Goal: Task Accomplishment & Management: Use online tool/utility

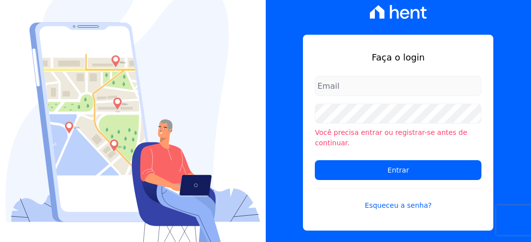
click at [330, 94] on input "email" at bounding box center [398, 86] width 167 height 20
click at [331, 93] on input "email" at bounding box center [398, 86] width 167 height 20
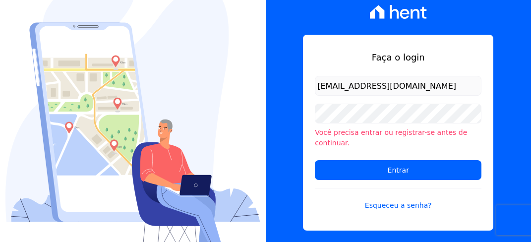
type input "ivete@ribeirocervantes.com.br"
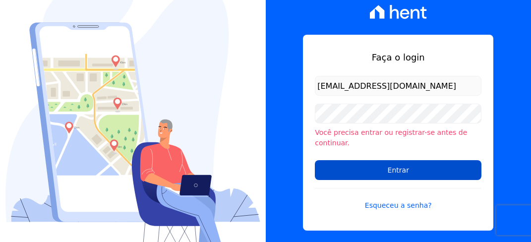
click at [423, 164] on input "Entrar" at bounding box center [398, 170] width 167 height 20
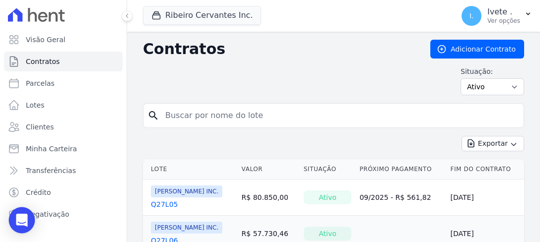
click at [22, 217] on icon "Open Intercom Messenger" at bounding box center [21, 220] width 11 height 13
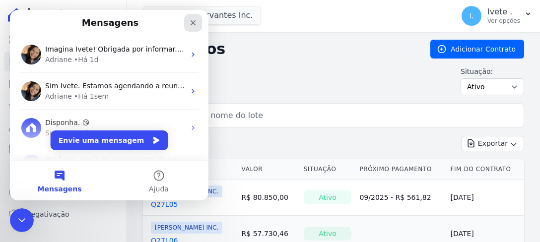
click at [194, 22] on icon "Fechar" at bounding box center [193, 22] width 5 height 5
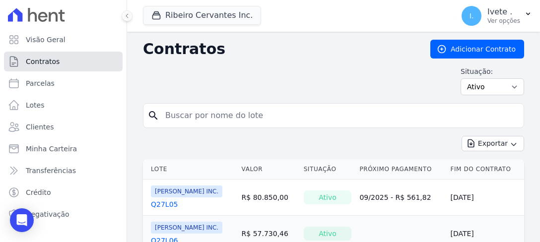
click at [41, 62] on span "Contratos" at bounding box center [43, 62] width 34 height 10
click at [37, 62] on span "Contratos" at bounding box center [43, 62] width 34 height 10
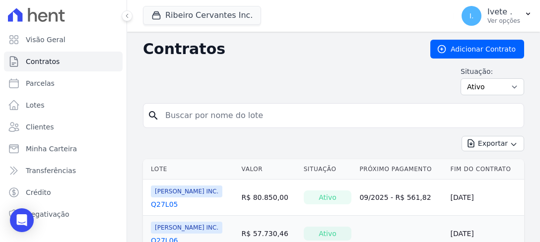
click at [182, 111] on input "search" at bounding box center [339, 116] width 360 height 20
type input "q61l08"
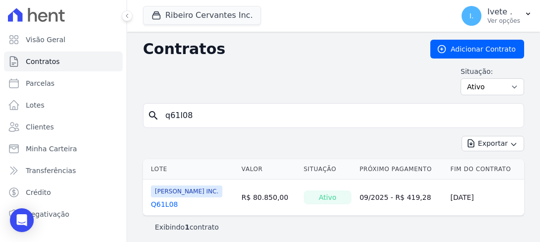
click at [169, 201] on link "Q61L08" at bounding box center [164, 204] width 27 height 10
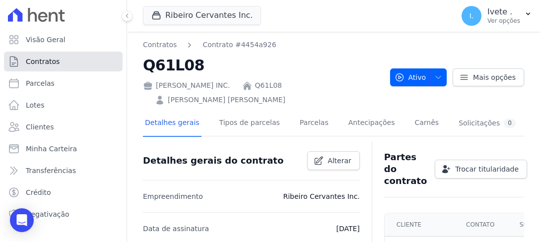
click at [47, 57] on link "Contratos" at bounding box center [63, 62] width 119 height 20
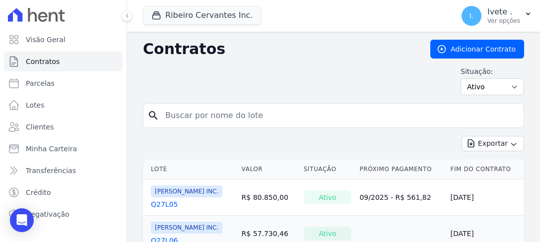
click at [185, 119] on input "search" at bounding box center [339, 116] width 360 height 20
type input "q61l01"
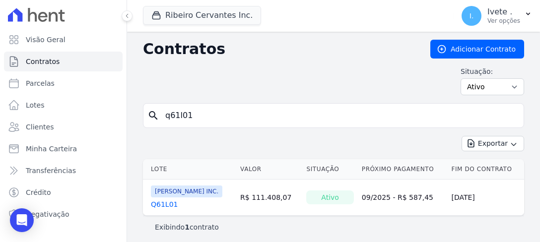
click at [160, 202] on link "Q61L01" at bounding box center [164, 204] width 27 height 10
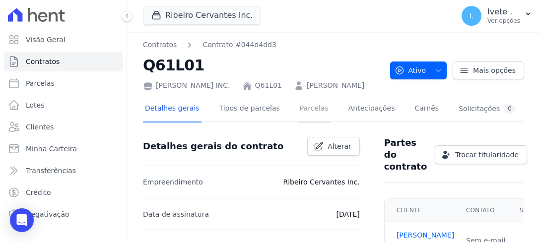
drag, startPoint x: 295, startPoint y: 109, endPoint x: 303, endPoint y: 97, distance: 14.2
click at [298, 109] on link "Parcelas" at bounding box center [314, 109] width 33 height 26
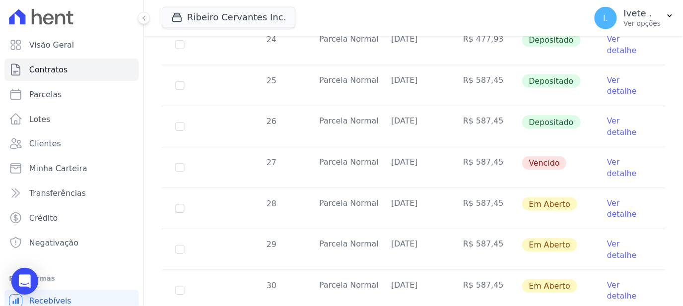
scroll to position [380, 0]
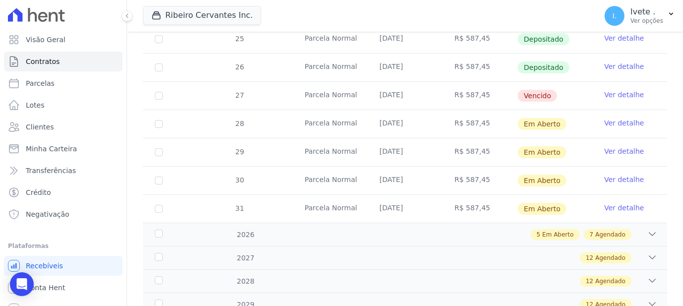
click at [539, 90] on link "Ver detalhe" at bounding box center [624, 95] width 40 height 10
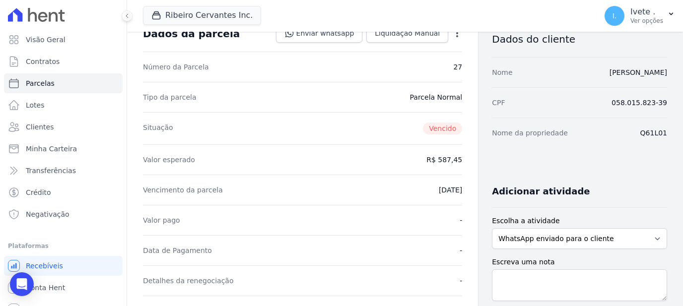
scroll to position [192, 0]
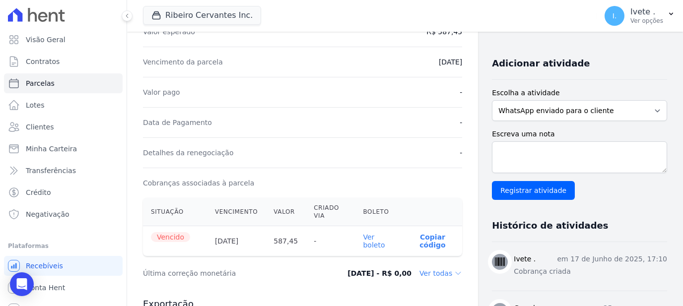
click at [364, 242] on link "Ver boleto" at bounding box center [374, 241] width 22 height 16
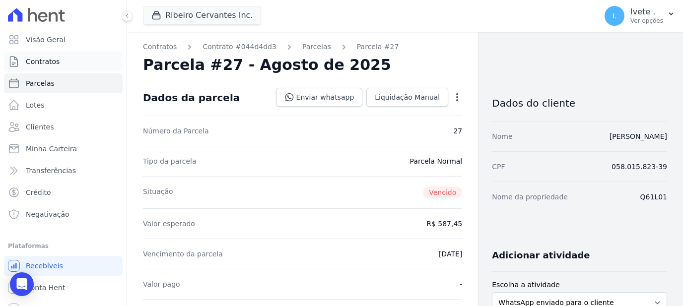
click at [43, 57] on span "Contratos" at bounding box center [43, 62] width 34 height 10
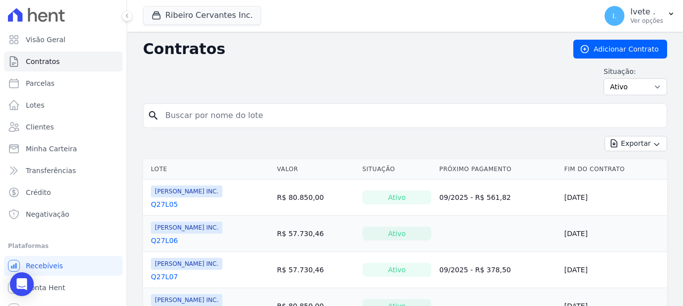
click at [193, 112] on input "search" at bounding box center [410, 116] width 503 height 20
type input "q33l17"
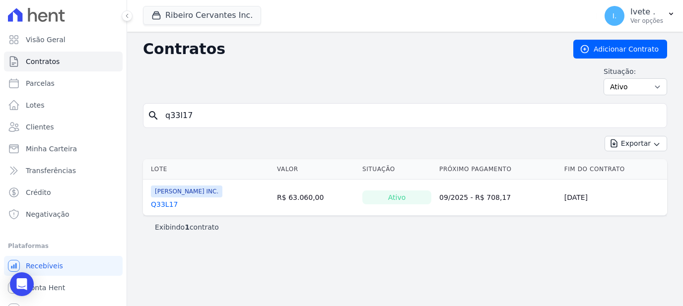
click at [162, 204] on link "Q33L17" at bounding box center [164, 204] width 27 height 10
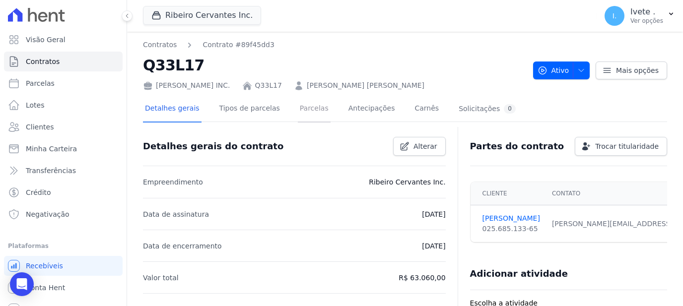
click at [299, 105] on link "Parcelas" at bounding box center [314, 109] width 33 height 26
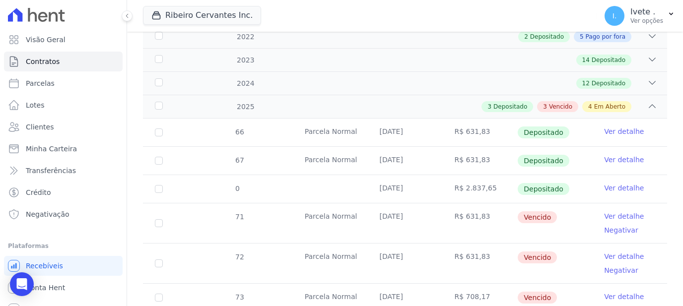
scroll to position [320, 0]
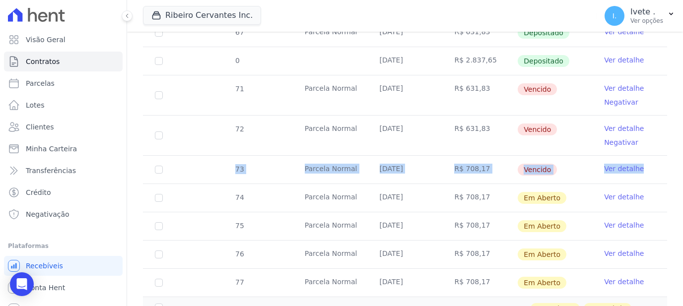
drag, startPoint x: 220, startPoint y: 74, endPoint x: 638, endPoint y: 156, distance: 425.4
click at [539, 160] on tbody "66 Parcela Normal 25/01/2025 R$ 631,83 Depositado Ver detalhe 67 Parcela Normal…" at bounding box center [405, 144] width 524 height 306
copy tr "73 Parcela Normal 25/08/2025 R$ 708,17 Vencido Ver detalhe"
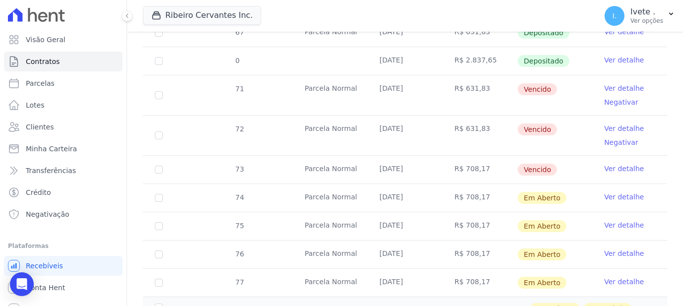
click at [539, 220] on div "66 Parcela Normal 25/01/2025 R$ 631,83 Depositado Ver detalhe 67 Parcela Normal…" at bounding box center [405, 144] width 556 height 314
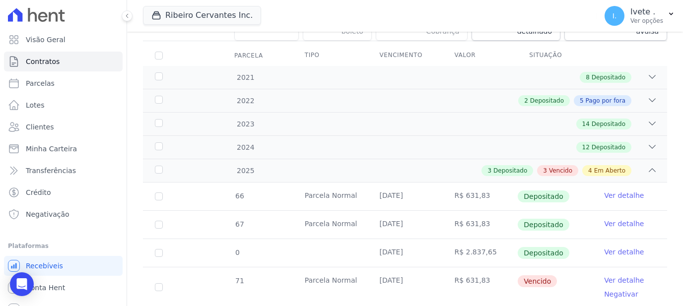
scroll to position [0, 0]
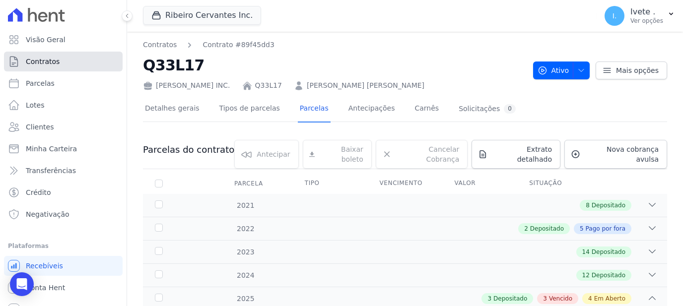
click at [48, 59] on span "Contratos" at bounding box center [43, 62] width 34 height 10
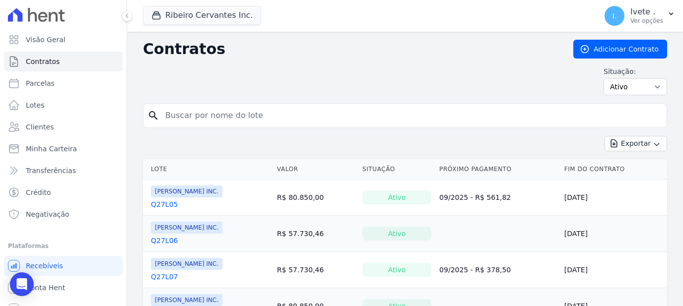
drag, startPoint x: 178, startPoint y: 119, endPoint x: 183, endPoint y: 123, distance: 6.4
click at [183, 123] on input "search" at bounding box center [410, 116] width 503 height 20
click at [50, 242] on span "Recebíveis" at bounding box center [44, 266] width 37 height 10
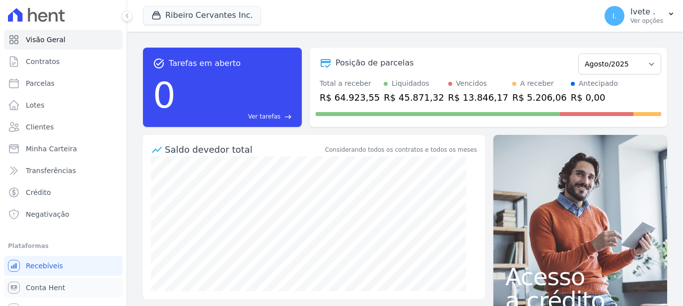
click at [47, 242] on span "Conta Hent" at bounding box center [45, 288] width 39 height 10
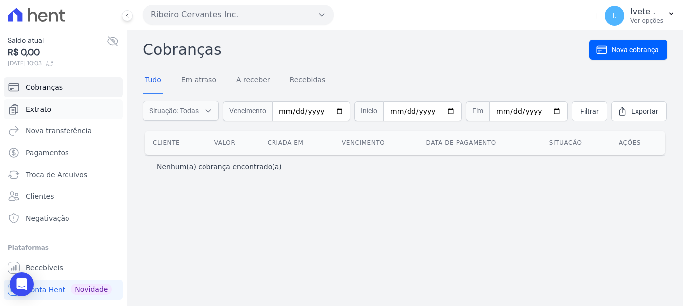
click at [33, 108] on span "Extrato" at bounding box center [38, 109] width 25 height 10
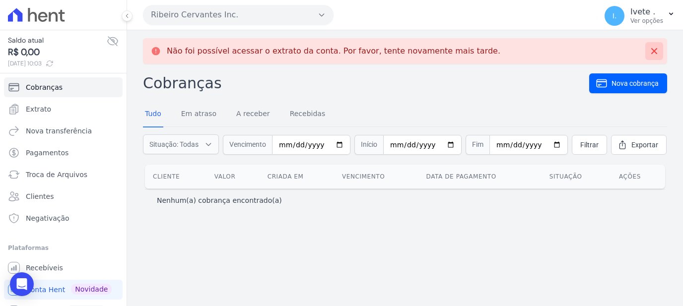
click at [539, 50] on icon at bounding box center [654, 51] width 10 height 10
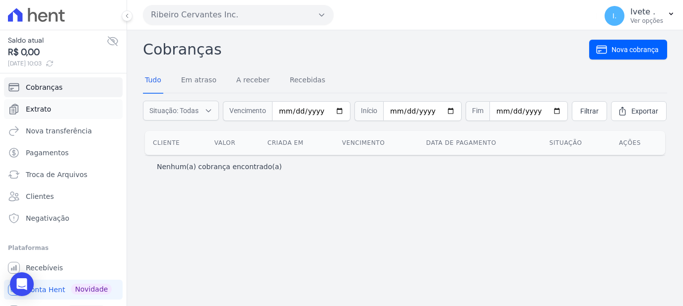
click at [46, 108] on span "Extrato" at bounding box center [38, 109] width 25 height 10
click at [38, 112] on span "Extrato" at bounding box center [38, 109] width 25 height 10
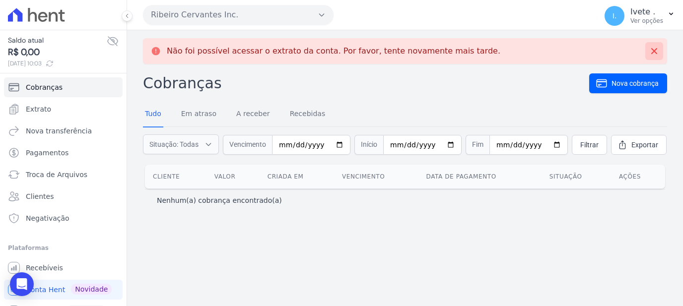
click at [539, 51] on icon at bounding box center [654, 51] width 10 height 10
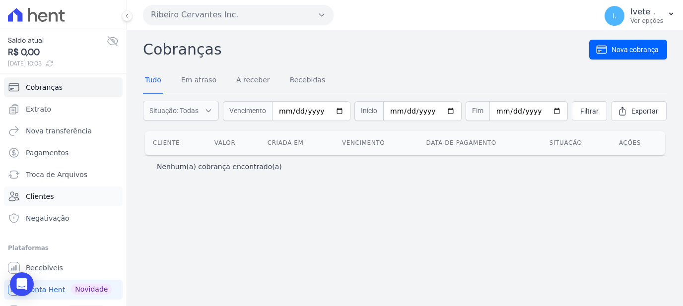
click at [42, 195] on span "Clientes" at bounding box center [40, 197] width 28 height 10
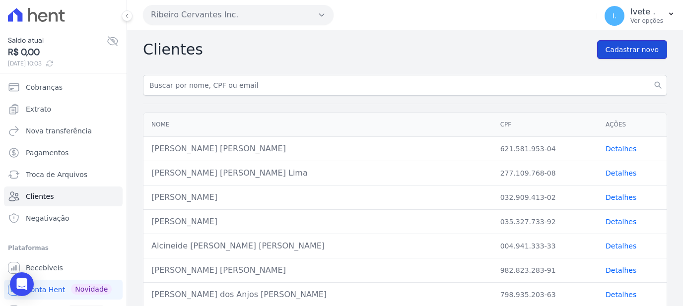
click at [539, 45] on span "Cadastrar novo" at bounding box center [631, 50] width 53 height 10
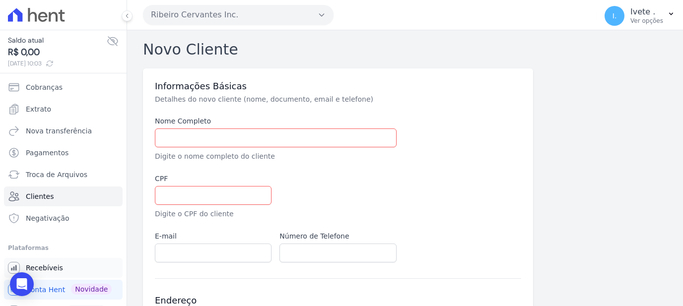
click at [42, 242] on span "Recebíveis" at bounding box center [44, 268] width 37 height 10
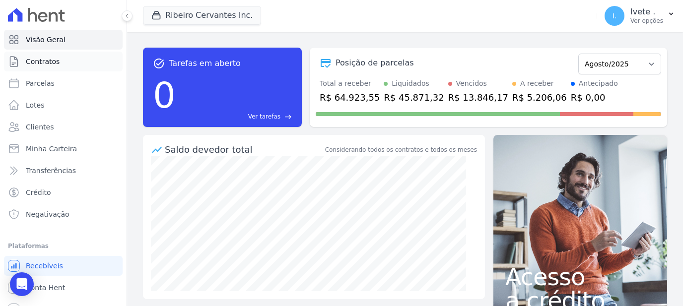
click at [39, 64] on span "Contratos" at bounding box center [43, 62] width 34 height 10
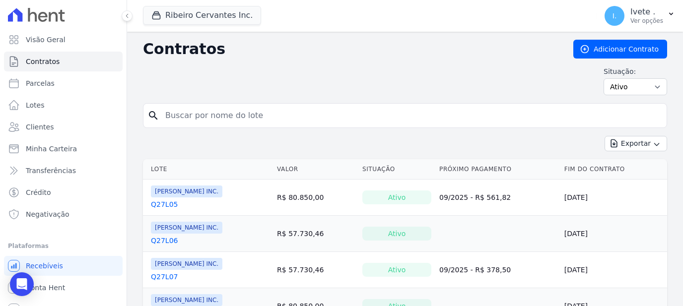
click at [181, 114] on input "search" at bounding box center [410, 116] width 503 height 20
type input "q33l22"
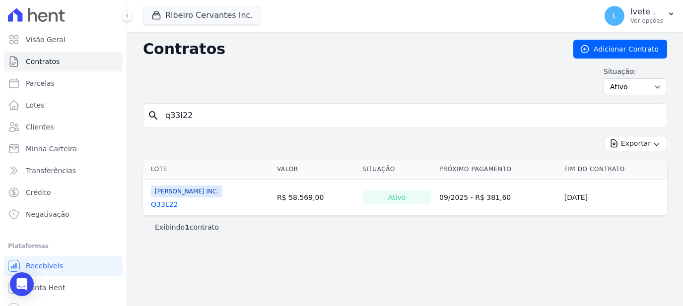
click at [168, 200] on link "Q33L22" at bounding box center [164, 204] width 27 height 10
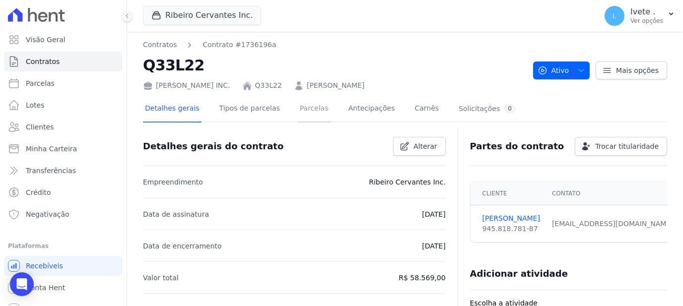
click at [301, 109] on link "Parcelas" at bounding box center [314, 109] width 33 height 26
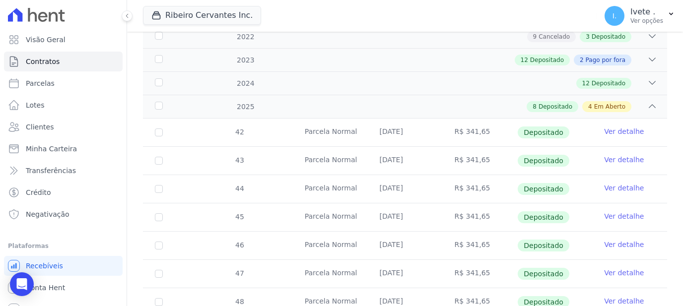
scroll to position [384, 0]
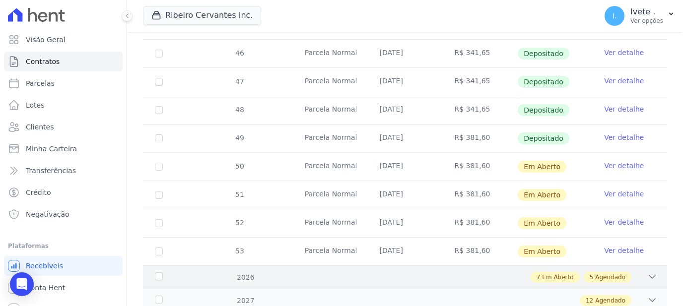
click at [539, 242] on icon at bounding box center [652, 277] width 10 height 10
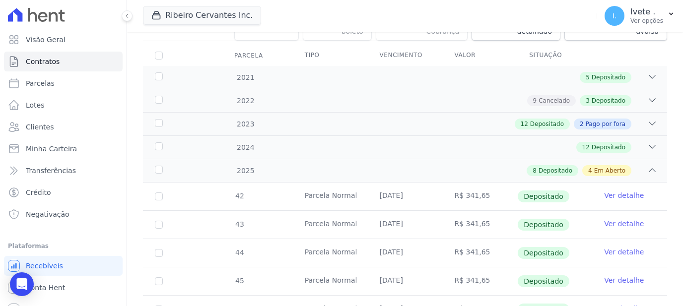
scroll to position [0, 0]
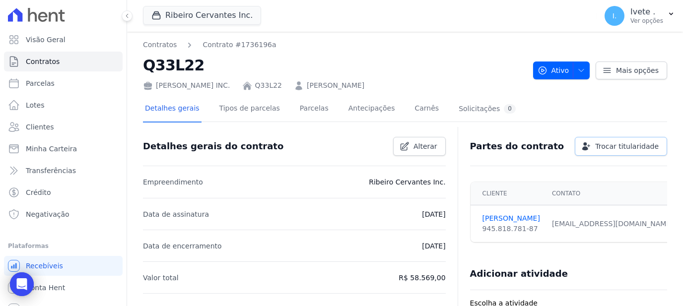
click at [539, 145] on span "Trocar titularidade" at bounding box center [627, 146] width 64 height 10
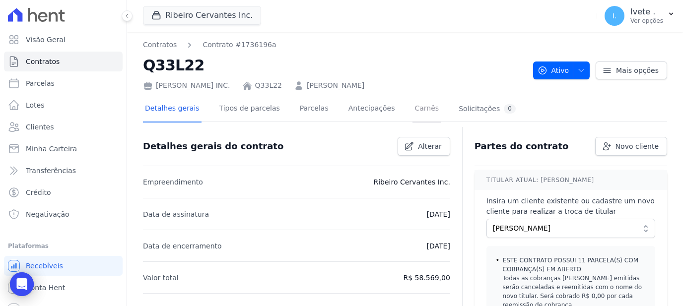
click at [412, 105] on link "Carnês" at bounding box center [426, 109] width 28 height 26
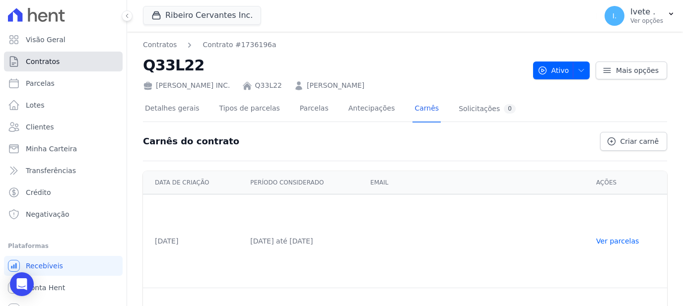
click at [47, 63] on span "Contratos" at bounding box center [43, 62] width 34 height 10
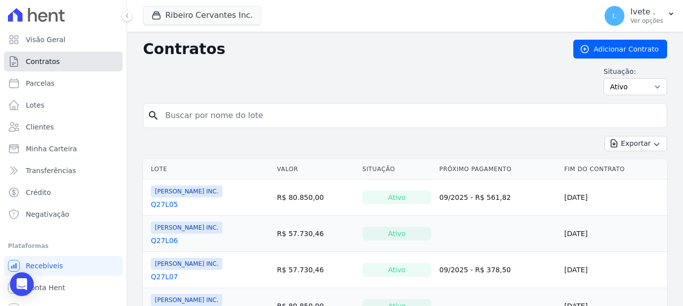
click at [33, 62] on span "Contratos" at bounding box center [43, 62] width 34 height 10
click at [185, 120] on input "search" at bounding box center [410, 116] width 503 height 20
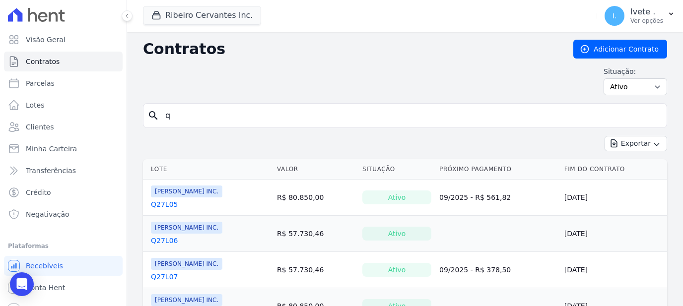
type input "q"
click at [167, 204] on link "Q27L05" at bounding box center [164, 204] width 27 height 10
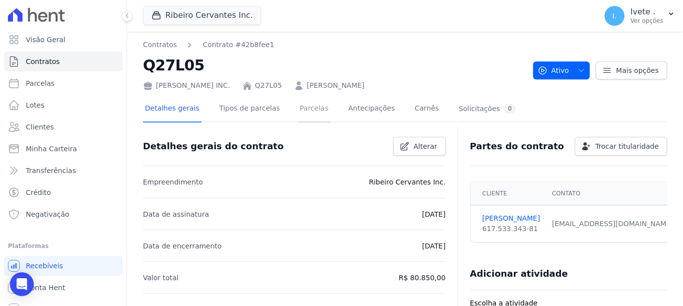
click at [298, 109] on link "Parcelas" at bounding box center [314, 109] width 33 height 26
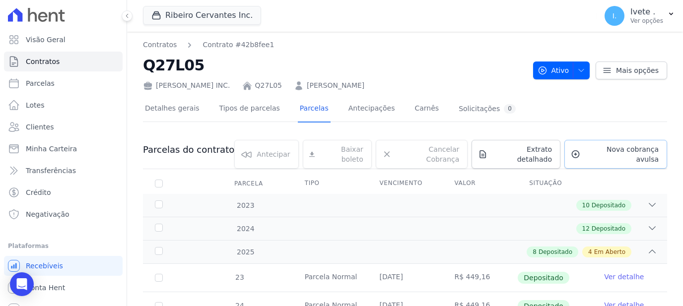
click at [539, 154] on span "Nova cobrança avulsa" at bounding box center [621, 154] width 74 height 20
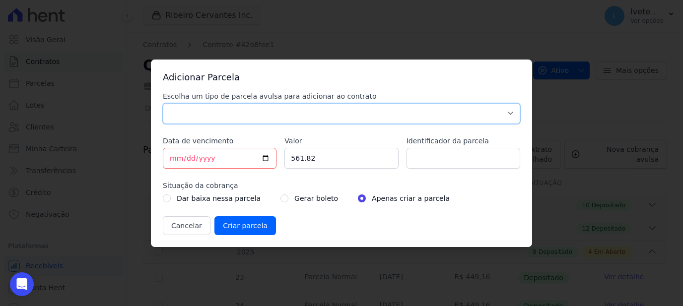
click at [163, 103] on select "Parcela Normal Sinal Caução Intercalada Chaves Pré Chaves Pós Chaves Taxas Quit…" at bounding box center [341, 113] width 357 height 21
select select "others"
click option "Outros" at bounding box center [0, 0] width 0 height 0
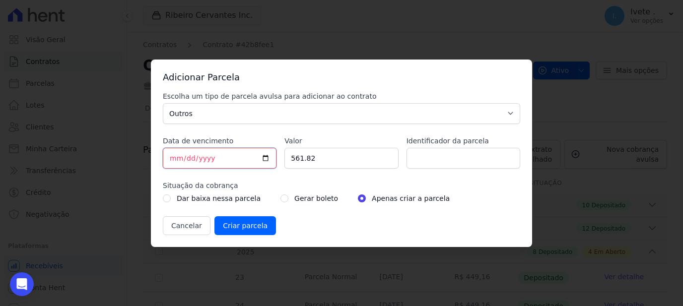
click at [267, 158] on input "[DATE]" at bounding box center [220, 158] width 114 height 21
type input "2025-08-28"
click at [319, 158] on input "561.82" at bounding box center [341, 158] width 114 height 21
type input "5"
type input "7000"
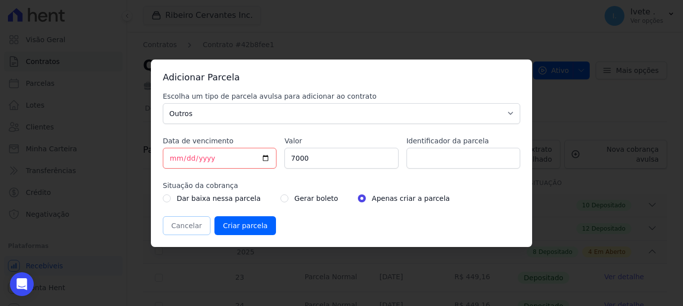
click at [181, 224] on button "Cancelar" at bounding box center [187, 225] width 48 height 19
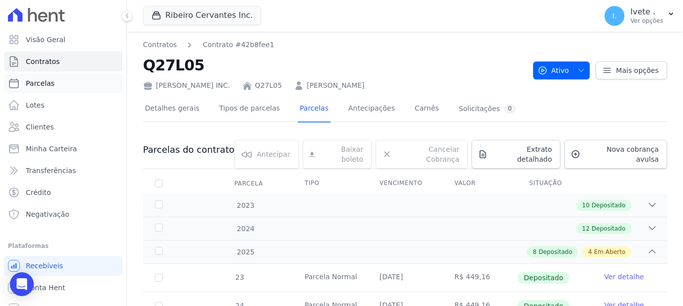
click at [39, 78] on span "Parcelas" at bounding box center [40, 83] width 29 height 10
select select
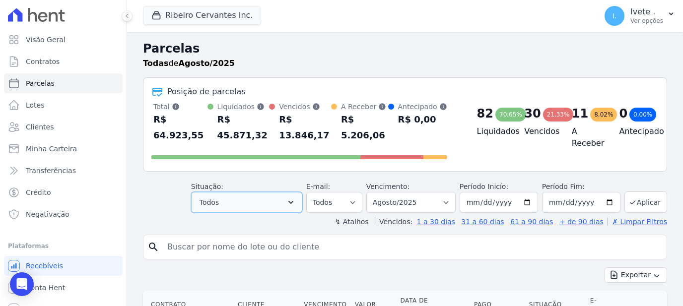
click at [296, 198] on icon "button" at bounding box center [291, 203] width 10 height 10
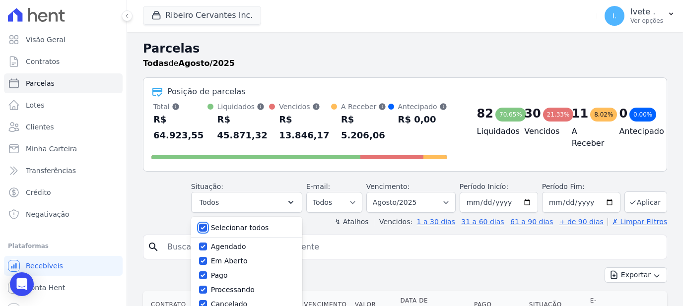
click at [207, 224] on input "Selecionar todos" at bounding box center [203, 228] width 8 height 8
checkbox input "false"
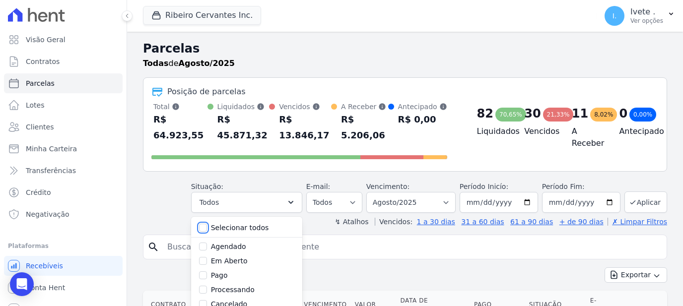
checkbox input "false"
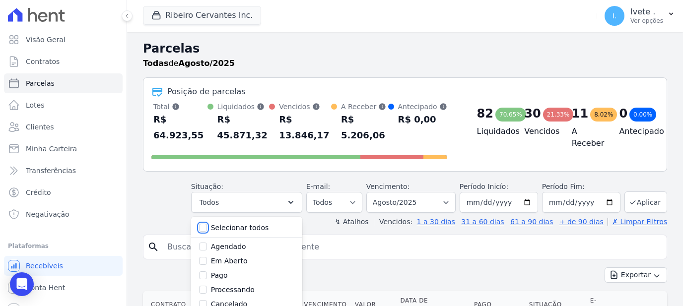
checkbox input "false"
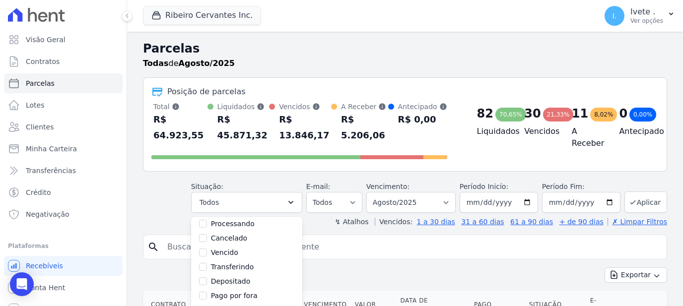
scroll to position [11, 0]
click at [207, 232] on input "Agendado" at bounding box center [203, 236] width 8 height 8
checkbox input "true"
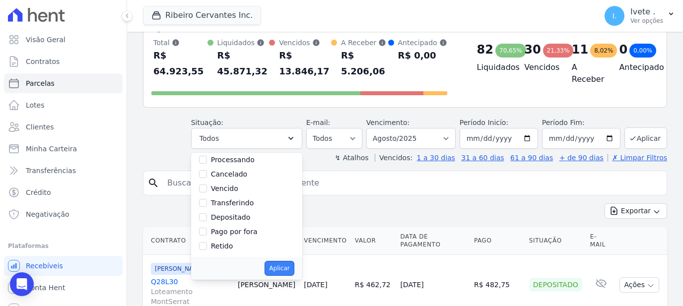
click at [294, 242] on button "Aplicar" at bounding box center [278, 268] width 29 height 15
select select "scheduled"
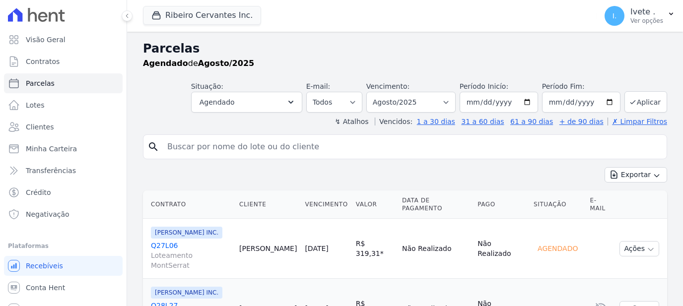
select select
select select "all"
click option "Todos os meses" at bounding box center [0, 0] width 0 height 0
select select
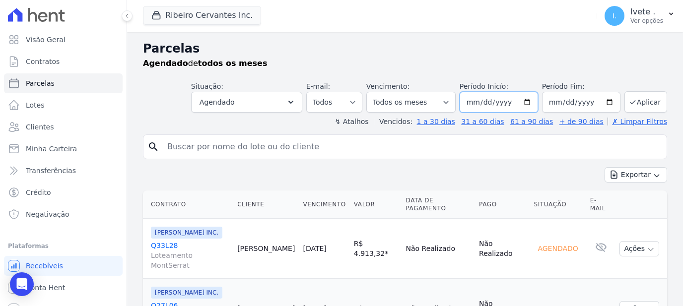
click at [528, 103] on input "2018-08-01" at bounding box center [499, 102] width 78 height 21
type input "2025-09-01"
click at [643, 95] on button "Aplicar" at bounding box center [645, 101] width 43 height 21
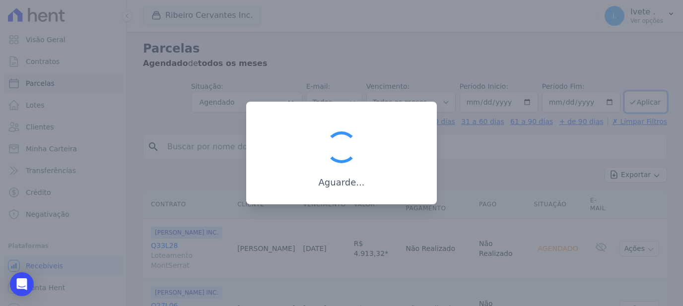
click at [571, 46] on div at bounding box center [341, 153] width 683 height 306
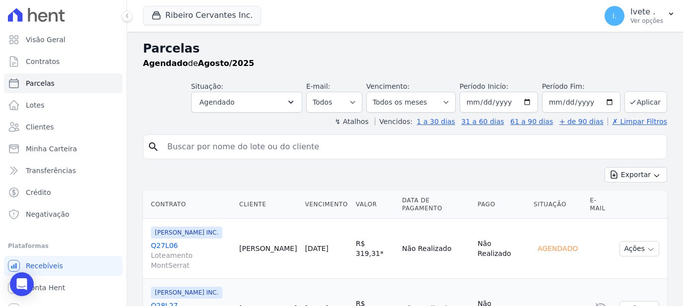
select select
select select "all"
click at [603, 103] on input "[DATE]" at bounding box center [581, 102] width 78 height 21
click at [600, 100] on input "[DATE]" at bounding box center [581, 102] width 78 height 21
click at [649, 104] on button "Aplicar" at bounding box center [645, 101] width 43 height 21
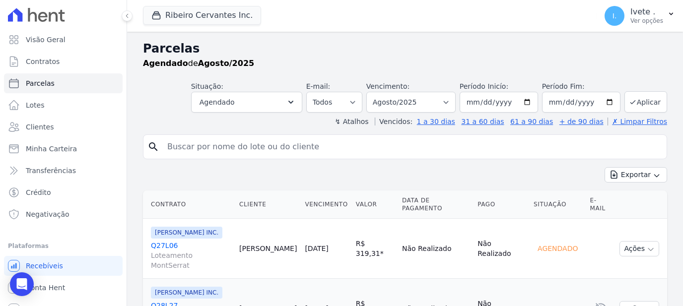
select select
click at [653, 173] on icon "button" at bounding box center [657, 176] width 8 height 8
click at [621, 198] on span "Exportar PDF" at bounding box center [635, 199] width 52 height 10
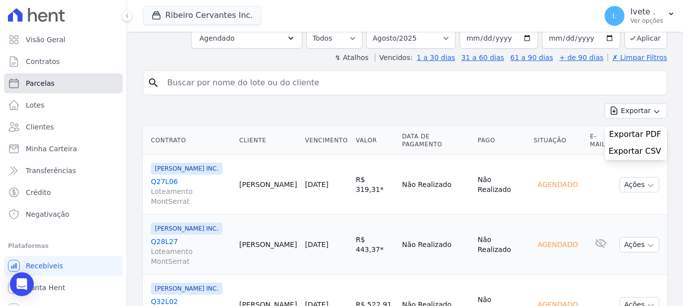
click at [51, 80] on link "Parcelas" at bounding box center [63, 83] width 119 height 20
select select
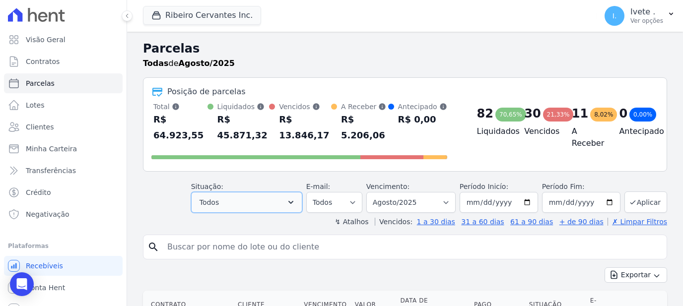
click at [296, 198] on icon "button" at bounding box center [291, 203] width 10 height 10
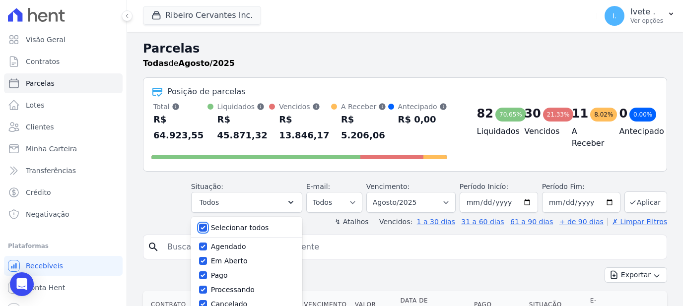
click at [207, 224] on input "Selecionar todos" at bounding box center [203, 228] width 8 height 8
checkbox input "false"
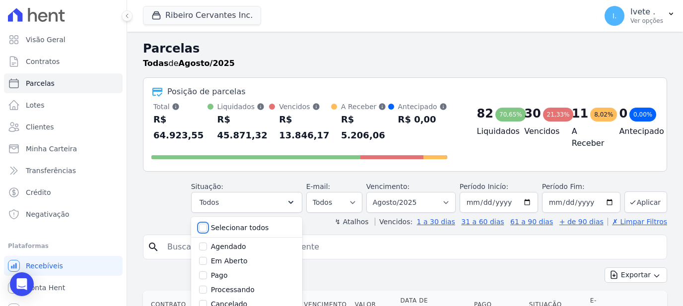
checkbox input "false"
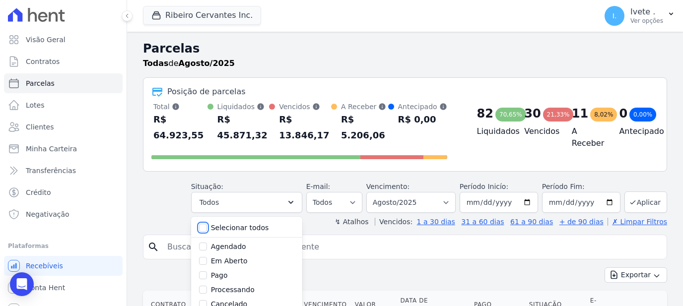
checkbox input "false"
click at [207, 243] on input "Agendado" at bounding box center [203, 247] width 8 height 8
checkbox input "true"
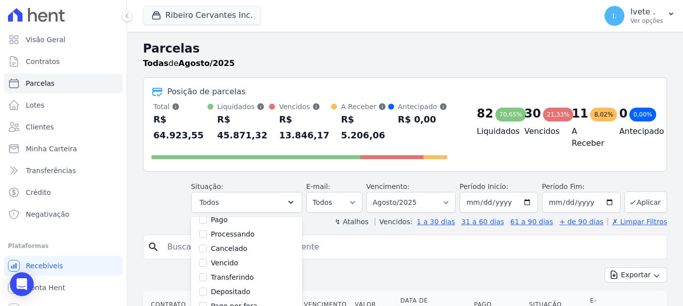
scroll to position [66, 0]
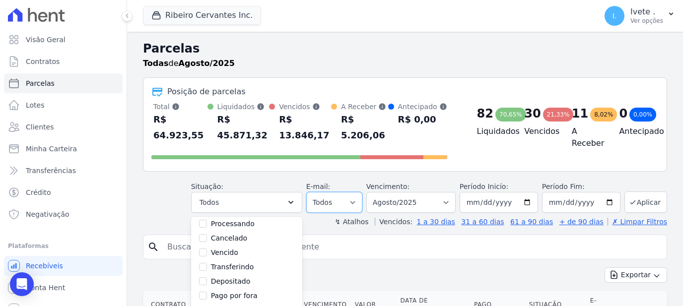
click at [306, 192] on select "Todos Lido Não-lido" at bounding box center [334, 202] width 56 height 21
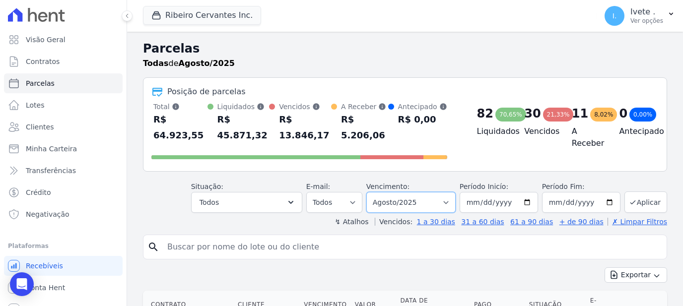
click at [456, 192] on select "Filtrar por período ──────── Todos os meses Maio/2021 Junho/2021 Julho/2021 Ago…" at bounding box center [410, 202] width 89 height 21
click at [366, 192] on select "Filtrar por período ──────── Todos os meses Maio/2021 Junho/2021 Julho/2021 Ago…" at bounding box center [410, 202] width 89 height 21
select select "09/2025"
click option "Setembro/2025" at bounding box center [0, 0] width 0 height 0
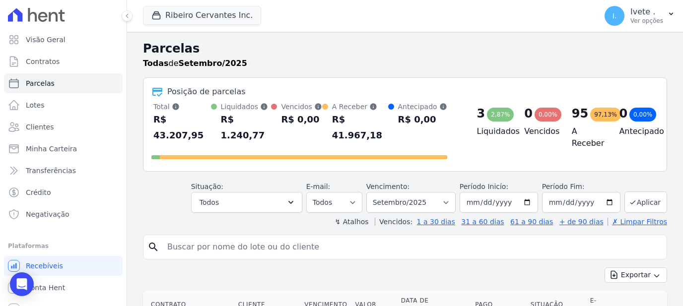
select select
click at [296, 198] on icon "button" at bounding box center [291, 203] width 10 height 10
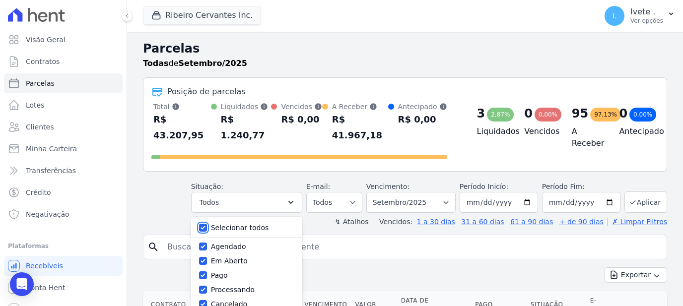
click at [207, 224] on input "Selecionar todos" at bounding box center [203, 228] width 8 height 8
checkbox input "false"
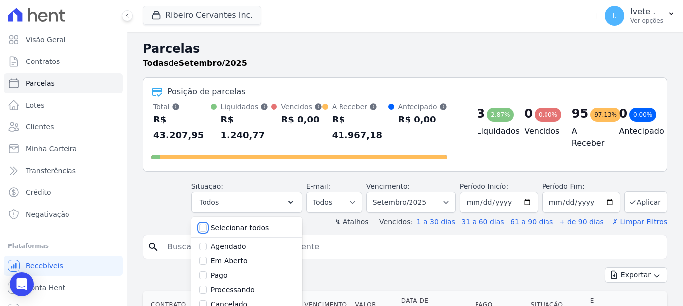
checkbox input "false"
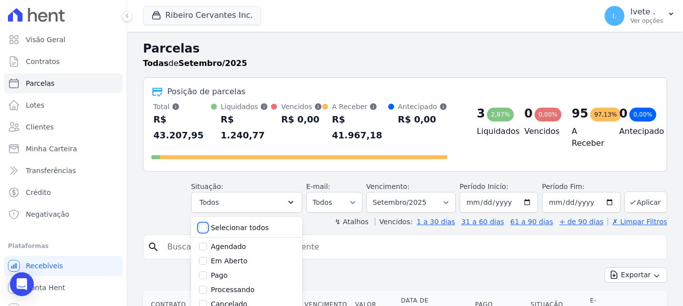
checkbox input "false"
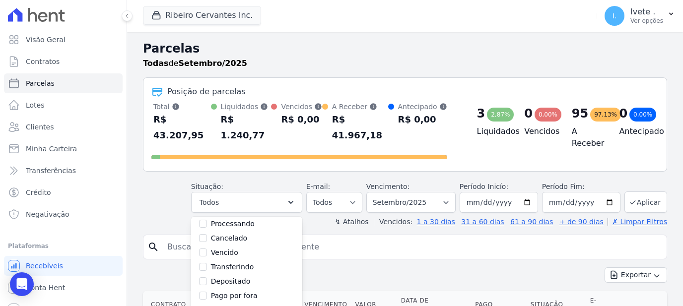
scroll to position [11, 0]
click at [207, 232] on input "Agendado" at bounding box center [203, 236] width 8 height 8
checkbox input "true"
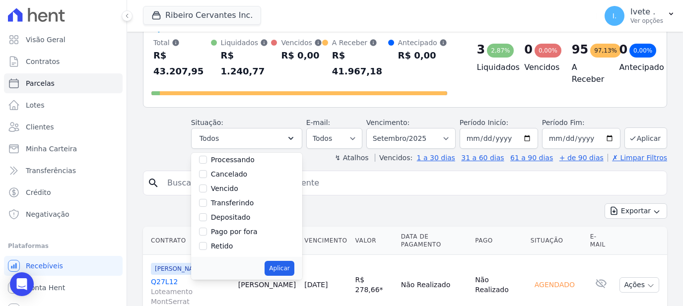
scroll to position [128, 0]
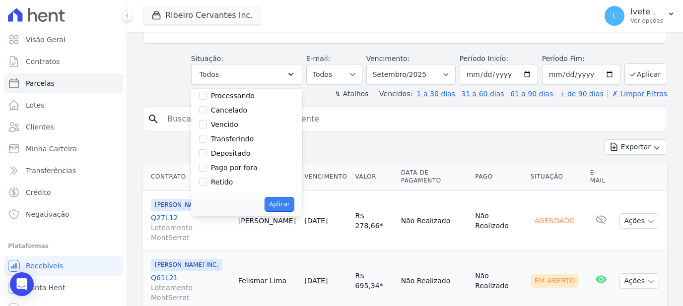
click at [294, 197] on button "Aplicar" at bounding box center [278, 204] width 29 height 15
select select "scheduled"
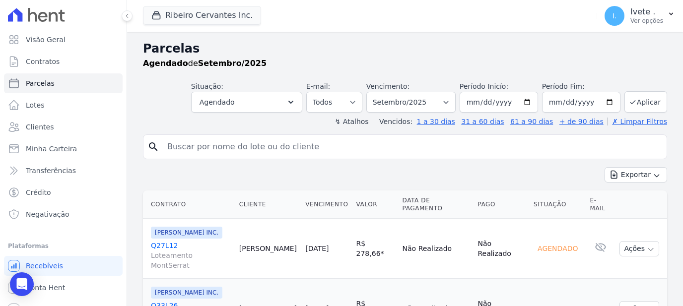
select select
click at [642, 102] on button "Aplicar" at bounding box center [645, 101] width 43 height 21
select select
